Goal: Navigation & Orientation: Understand site structure

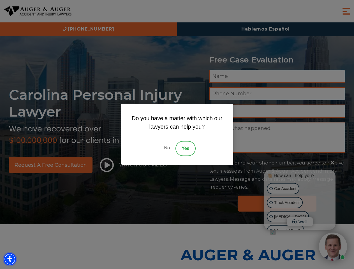
click at [10, 259] on img "Accessibility Menu" at bounding box center [10, 259] width 12 height 12
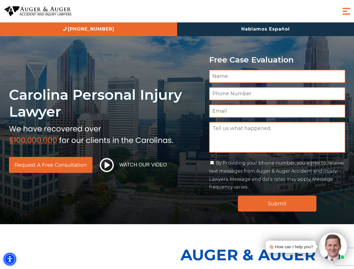
click at [10, 259] on img "Accessibility Menu" at bounding box center [10, 259] width 12 height 12
